Goal: Task Accomplishment & Management: Complete application form

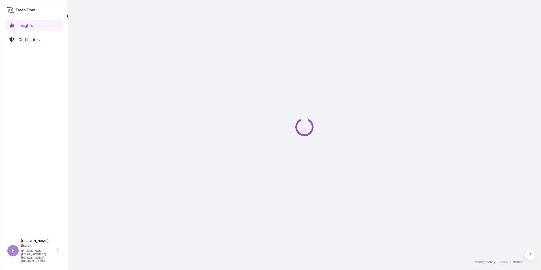
select select "2025"
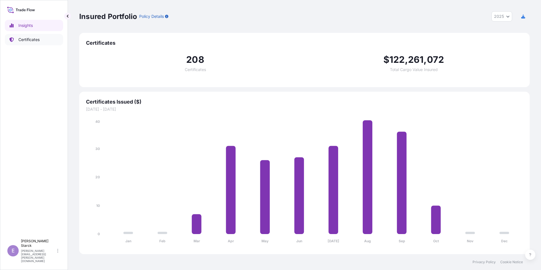
click at [29, 39] on p "Certificates" at bounding box center [28, 40] width 21 height 6
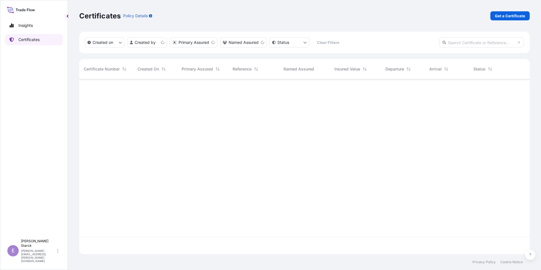
scroll to position [174, 446]
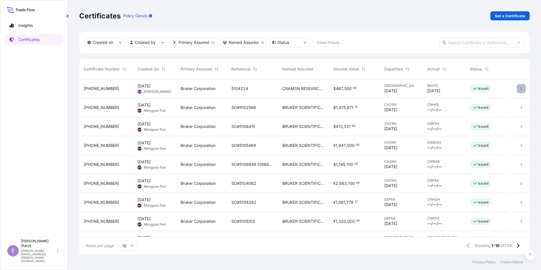
click at [519, 89] on icon "button" at bounding box center [520, 88] width 3 height 3
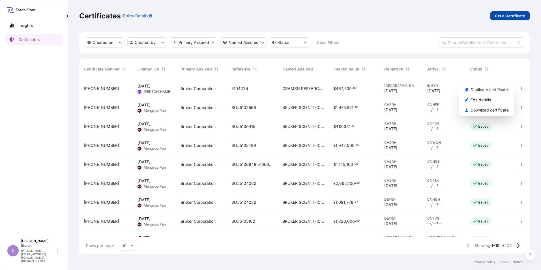
click at [506, 16] on p "Get a Certificate" at bounding box center [510, 16] width 30 height 6
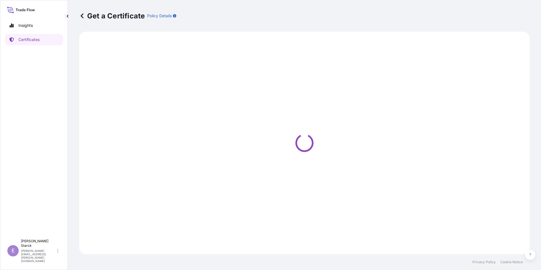
select select "Barge"
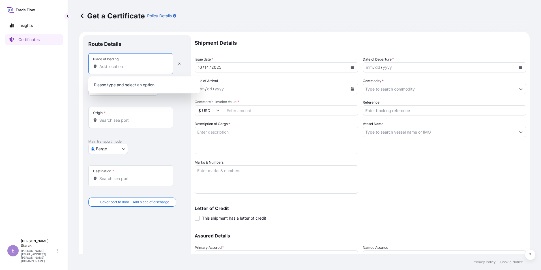
click at [101, 67] on input "Place of loading" at bounding box center [132, 67] width 67 height 6
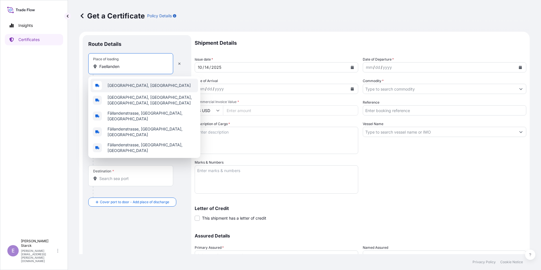
click at [118, 86] on span "[GEOGRAPHIC_DATA], [GEOGRAPHIC_DATA]" at bounding box center [148, 86] width 83 height 6
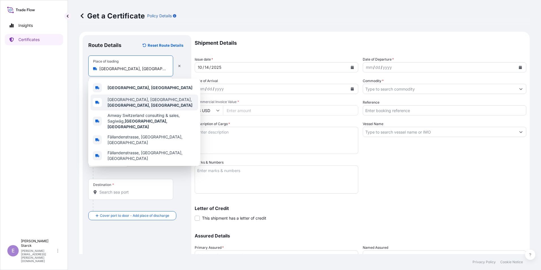
type input "[GEOGRAPHIC_DATA], [GEOGRAPHIC_DATA], [GEOGRAPHIC_DATA], [GEOGRAPHIC_DATA]"
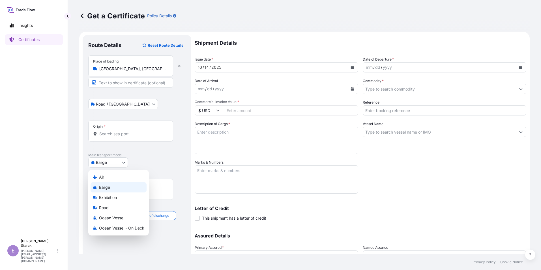
click at [107, 159] on body "Insights Certificates E [PERSON_NAME] [PERSON_NAME][EMAIL_ADDRESS][PERSON_NAME]…" at bounding box center [270, 135] width 541 height 270
click at [101, 178] on span "Air" at bounding box center [101, 177] width 5 height 6
select select "Air"
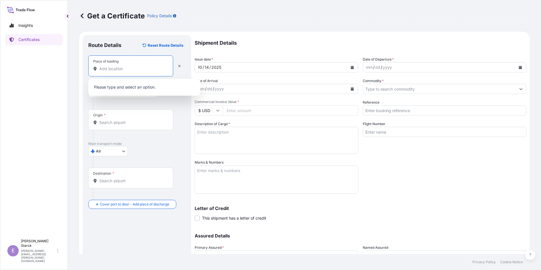
click at [101, 68] on input "Place of loading" at bounding box center [132, 69] width 67 height 6
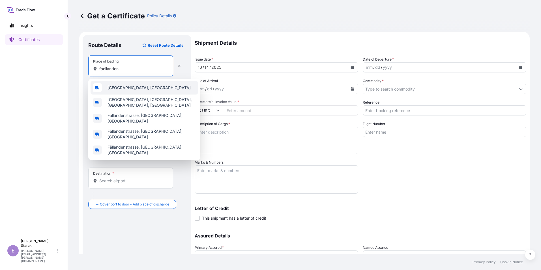
click at [111, 89] on span "[GEOGRAPHIC_DATA], [GEOGRAPHIC_DATA]" at bounding box center [148, 88] width 83 height 6
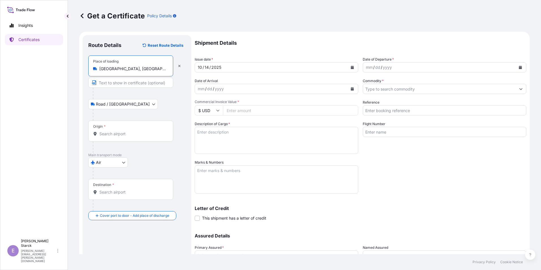
type input "[GEOGRAPHIC_DATA], [GEOGRAPHIC_DATA]"
click at [105, 132] on input "Origin *" at bounding box center [132, 134] width 67 height 6
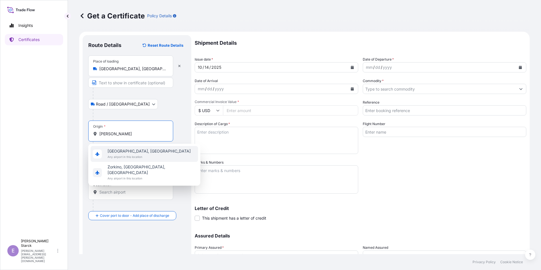
click at [122, 155] on span "Any airport in this location" at bounding box center [148, 157] width 83 height 6
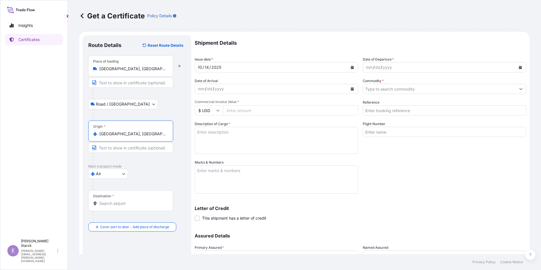
type input "[GEOGRAPHIC_DATA], [GEOGRAPHIC_DATA]"
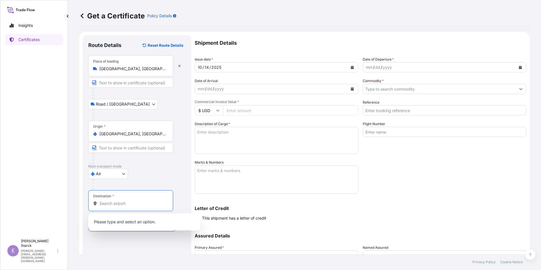
click at [107, 203] on input "Destination *" at bounding box center [132, 204] width 67 height 6
type input "*"
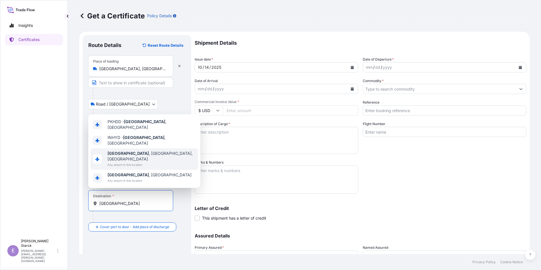
click at [128, 163] on span "Any airport in this location" at bounding box center [151, 165] width 88 height 6
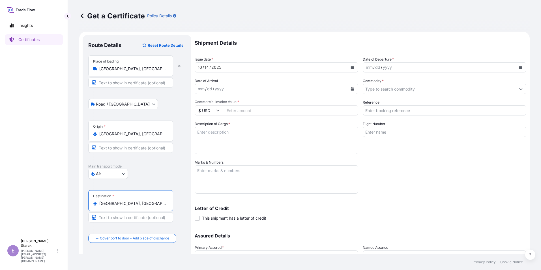
scroll to position [28, 0]
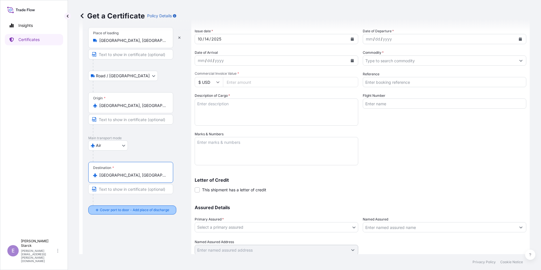
type input "[GEOGRAPHIC_DATA], [GEOGRAPHIC_DATA], [GEOGRAPHIC_DATA]"
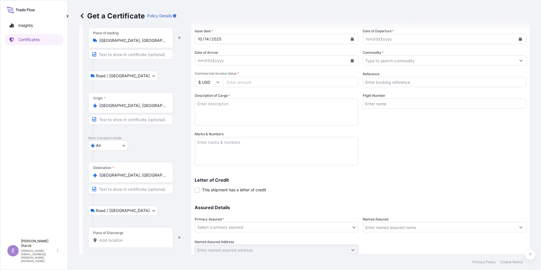
click at [109, 238] on input "Place of Discharge" at bounding box center [132, 240] width 67 height 6
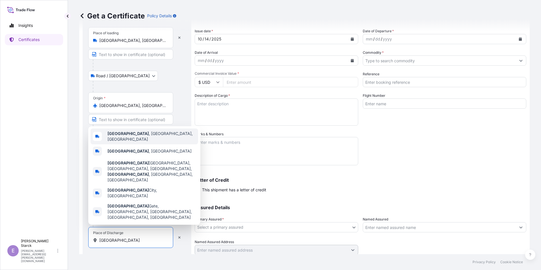
click at [126, 136] on b "[GEOGRAPHIC_DATA]" at bounding box center [127, 133] width 41 height 5
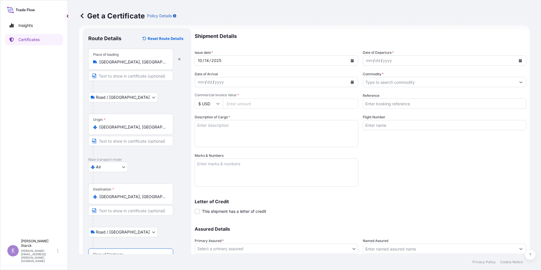
scroll to position [0, 0]
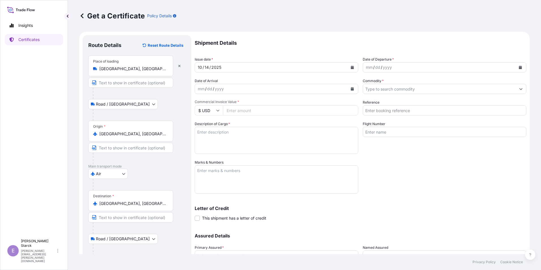
type input "[GEOGRAPHIC_DATA], [GEOGRAPHIC_DATA], [GEOGRAPHIC_DATA]"
click at [374, 67] on div "dd" at bounding box center [377, 67] width 6 height 7
click at [518, 66] on button "Calendar" at bounding box center [520, 67] width 9 height 9
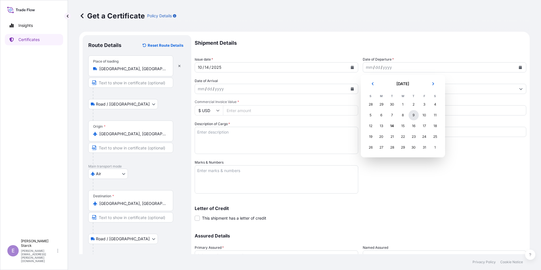
click at [412, 115] on div "9" at bounding box center [413, 115] width 10 height 10
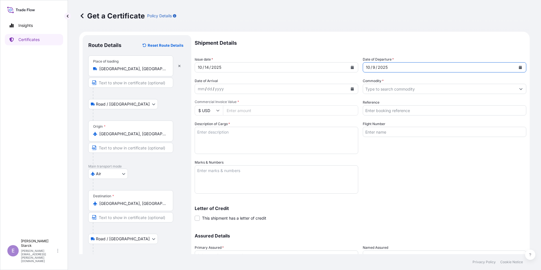
click at [358, 67] on div "Shipment Details Issue date * [DATE] Date of Departure * [DATE] Date of Arrival…" at bounding box center [360, 159] width 331 height 248
drag, startPoint x: 364, startPoint y: 66, endPoint x: 394, endPoint y: 70, distance: 30.5
click at [384, 67] on div "[DATE]" at bounding box center [439, 67] width 153 height 10
click at [363, 67] on div "[DATE]" at bounding box center [439, 67] width 153 height 10
click at [201, 88] on div "mm" at bounding box center [201, 88] width 8 height 7
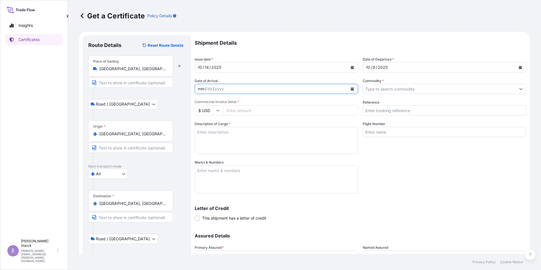
click at [227, 89] on div "mm / dd / yyyy" at bounding box center [271, 89] width 153 height 10
click at [351, 89] on icon "Calendar" at bounding box center [352, 88] width 3 height 3
click at [352, 66] on button "Calendar" at bounding box center [352, 67] width 9 height 9
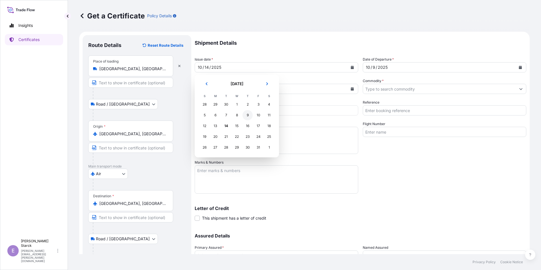
click at [248, 114] on div "9" at bounding box center [247, 115] width 10 height 10
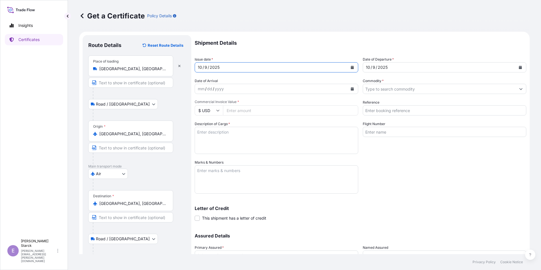
click at [516, 65] on button "Calendar" at bounding box center [520, 67] width 9 height 9
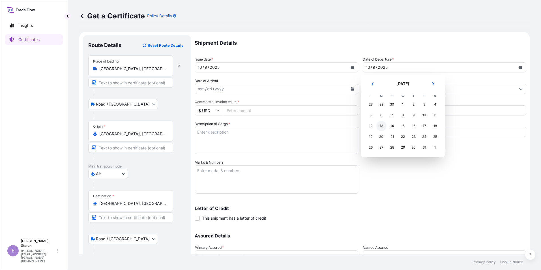
click at [380, 126] on div "13" at bounding box center [381, 126] width 10 height 10
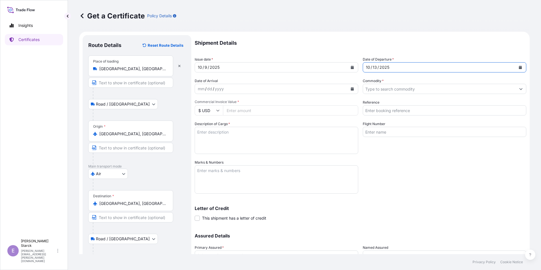
click at [351, 89] on icon "Calendar" at bounding box center [352, 88] width 3 height 3
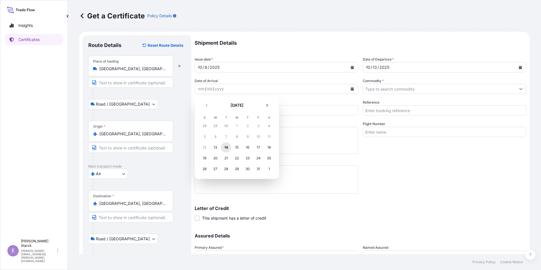
click at [225, 146] on div "14" at bounding box center [226, 147] width 10 height 10
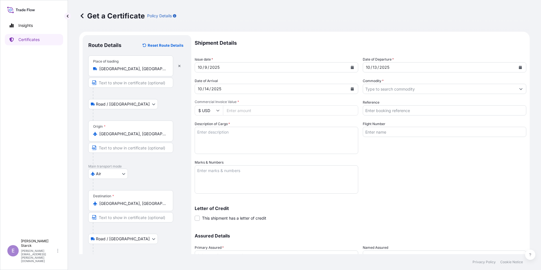
click at [236, 111] on input "Commercial Invoice Value *" at bounding box center [290, 110] width 135 height 10
type input "9"
click at [236, 111] on input "Commercial Invoice Value *" at bounding box center [290, 110] width 135 height 10
type input "1045000"
click at [221, 137] on textarea "Description of Cargo *" at bounding box center [276, 140] width 163 height 27
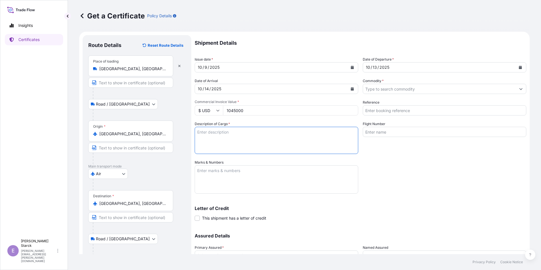
click at [211, 139] on textarea "Description of Cargo *" at bounding box center [276, 140] width 163 height 27
paste textarea "AV4600 1 PC AVANCE NEO 600 MHZ NMR SPECTROMETER AS PER PURCHASE ORDER NO.416000…"
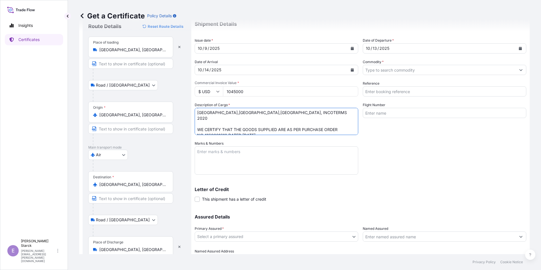
scroll to position [28, 0]
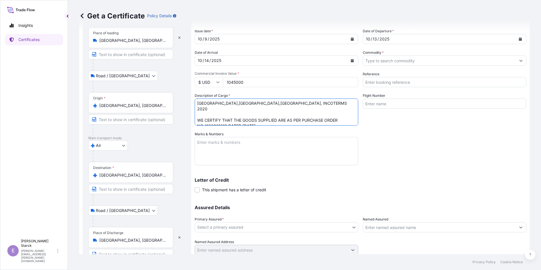
type textarea "AV4600 1 PC AVANCE NEO 600 MHZ NMR SPECTROMETER AS PER PURCHASE ORDER NO.416000…"
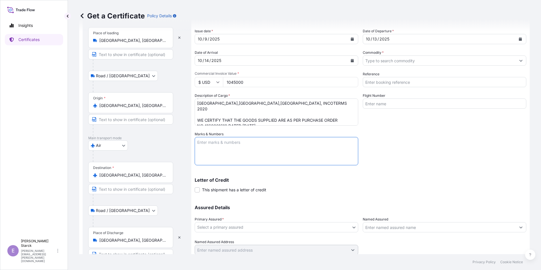
click at [218, 147] on textarea "Marks & Numbers" at bounding box center [276, 151] width 163 height 28
click at [208, 148] on textarea "Marks & Numbers" at bounding box center [276, 151] width 163 height 28
paste textarea "LC Number : 0040NMLC0006626 dated [DATE] Issuing bank : [SWIFT_CODE]"
type textarea "LC Number : 0040NMLC0006626 dated [DATE] Issuing bank : [SWIFT_CODE]"
click at [370, 81] on input "Reference" at bounding box center [444, 82] width 163 height 10
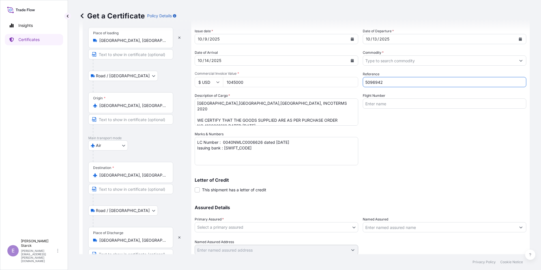
type input "5096942"
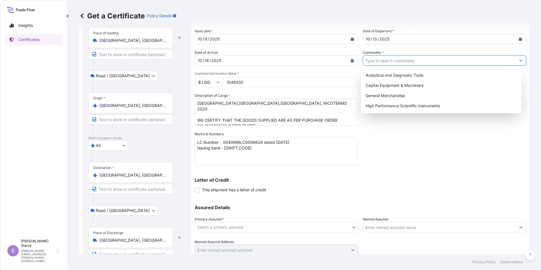
click at [385, 61] on input "Commodity *" at bounding box center [439, 60] width 153 height 10
click at [387, 105] on div "High Performance Scientific Instruments" at bounding box center [441, 106] width 156 height 10
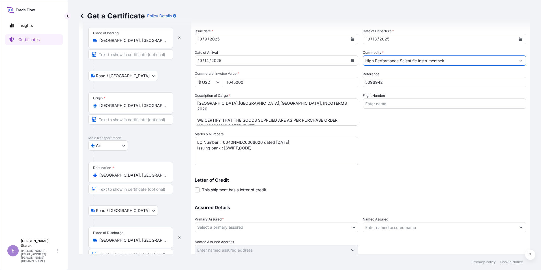
type input "High Performance Scientific Instruments"
click at [378, 101] on input "Flight Number" at bounding box center [444, 103] width 163 height 10
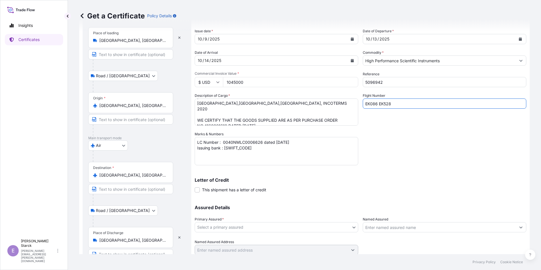
click at [375, 103] on input "EK086 EK528" at bounding box center [444, 103] width 163 height 10
type input "EK086 EK528"
click at [484, 259] on button "Create Certificate" at bounding box center [505, 264] width 42 height 11
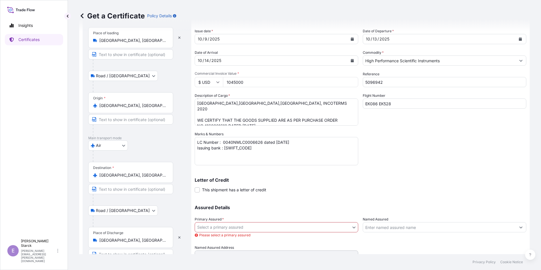
click at [484, 265] on button "Create Certificate" at bounding box center [505, 270] width 42 height 11
click at [376, 102] on input "EK086 EK528" at bounding box center [444, 103] width 163 height 10
click at [402, 102] on input "EK086/13 + EK528" at bounding box center [444, 103] width 163 height 10
type input "EK086/13 + EK528/14"
click at [198, 189] on span at bounding box center [197, 189] width 5 height 5
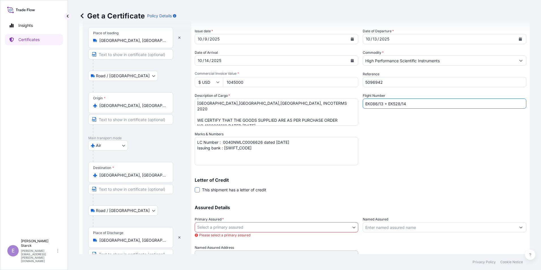
click at [195, 187] on input "This shipment has a letter of credit" at bounding box center [195, 187] width 0 height 0
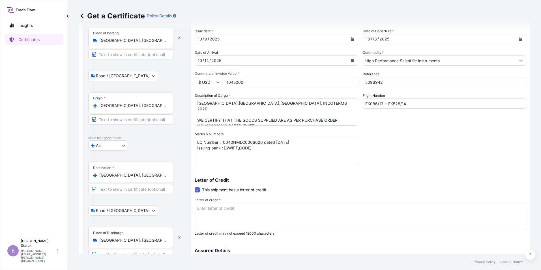
click at [208, 213] on textarea "Letter of credit *" at bounding box center [360, 216] width 331 height 27
click at [213, 214] on textarea "Letter of credit *" at bounding box center [360, 216] width 331 height 27
paste textarea "COVERING INSTITUTE CARGO CLAUSE (A), WITH EXTENDED COVER FOR TRANSSHIPMENT RISK…"
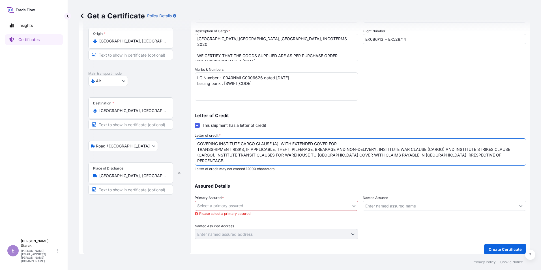
scroll to position [97, 0]
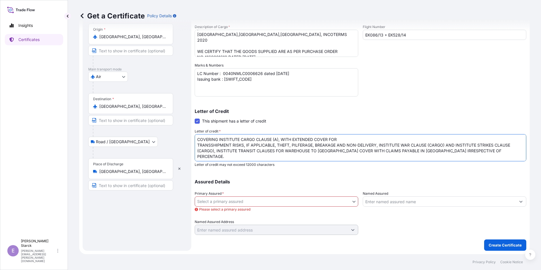
type textarea "COVERING INSTITUTE CARGO CLAUSE (A), WITH EXTENDED COVER FOR TRANSSHIPMENT RISK…"
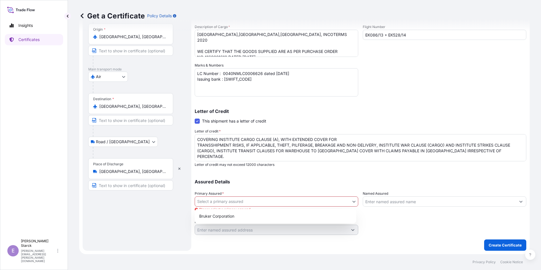
click at [209, 202] on body "Insights Certificates E [PERSON_NAME] [PERSON_NAME][EMAIL_ADDRESS][PERSON_NAME]…" at bounding box center [270, 135] width 541 height 270
click at [215, 217] on div "Bruker Corporation" at bounding box center [275, 216] width 157 height 10
select select "31474"
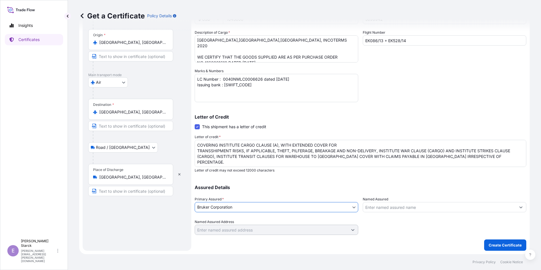
click at [377, 206] on input "Named Assured" at bounding box center [439, 207] width 153 height 10
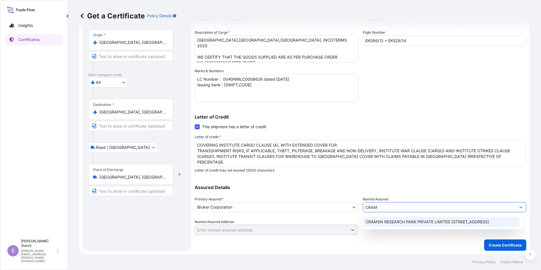
click at [391, 222] on span "CRAMSN RESEARCH PARK PRIVATE LIMITED [STREET_ADDRESS]" at bounding box center [426, 222] width 123 height 6
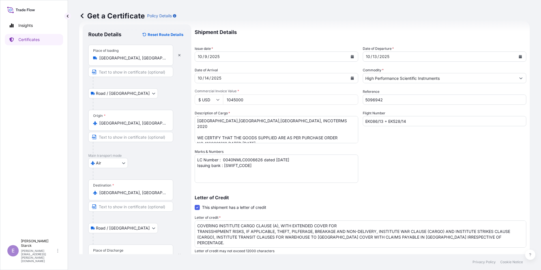
scroll to position [7, 0]
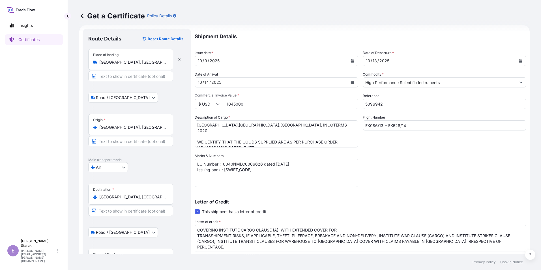
type input "CRAMSN RESEARCH PARK PRIVATE LIMITED [STREET_ADDRESS]"
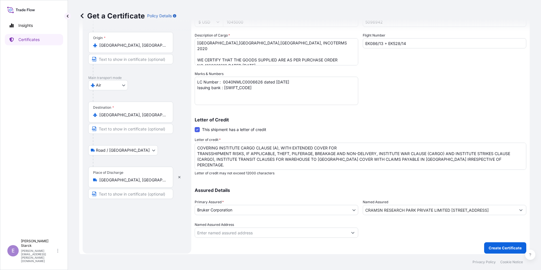
scroll to position [91, 0]
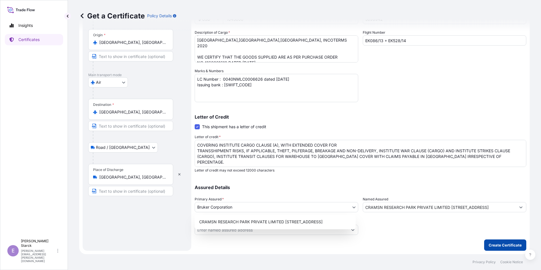
click at [507, 244] on p "Create Certificate" at bounding box center [504, 245] width 33 height 6
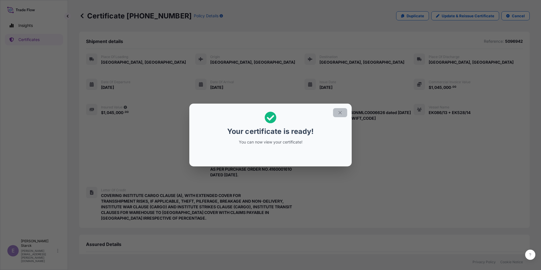
click at [339, 111] on icon "button" at bounding box center [339, 112] width 3 height 3
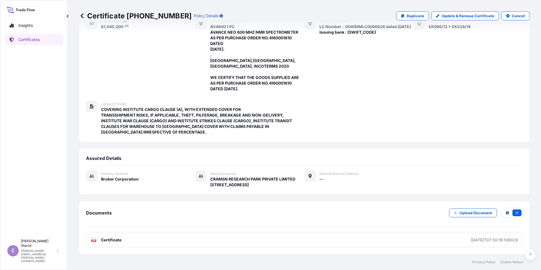
scroll to position [97, 0]
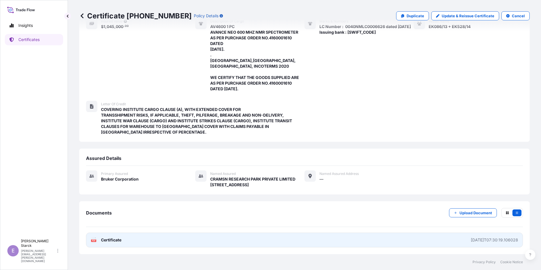
click at [110, 240] on span "Certificate" at bounding box center [111, 240] width 20 height 6
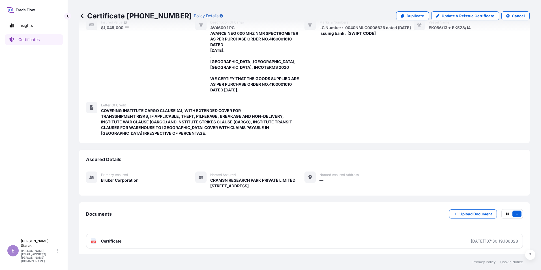
scroll to position [0, 0]
